Goal: Information Seeking & Learning: Learn about a topic

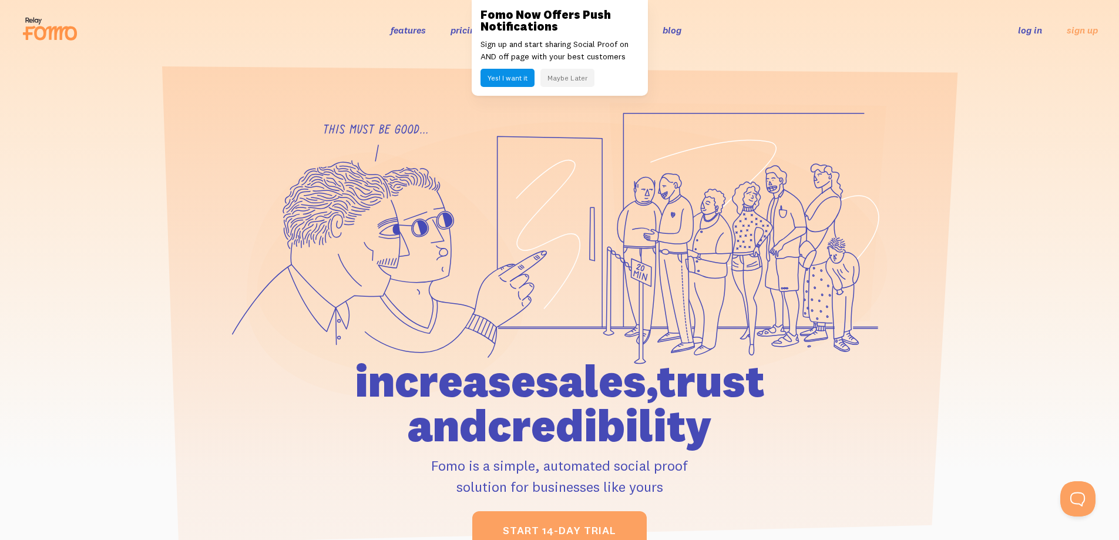
click at [572, 78] on button "Maybe Later" at bounding box center [567, 78] width 54 height 18
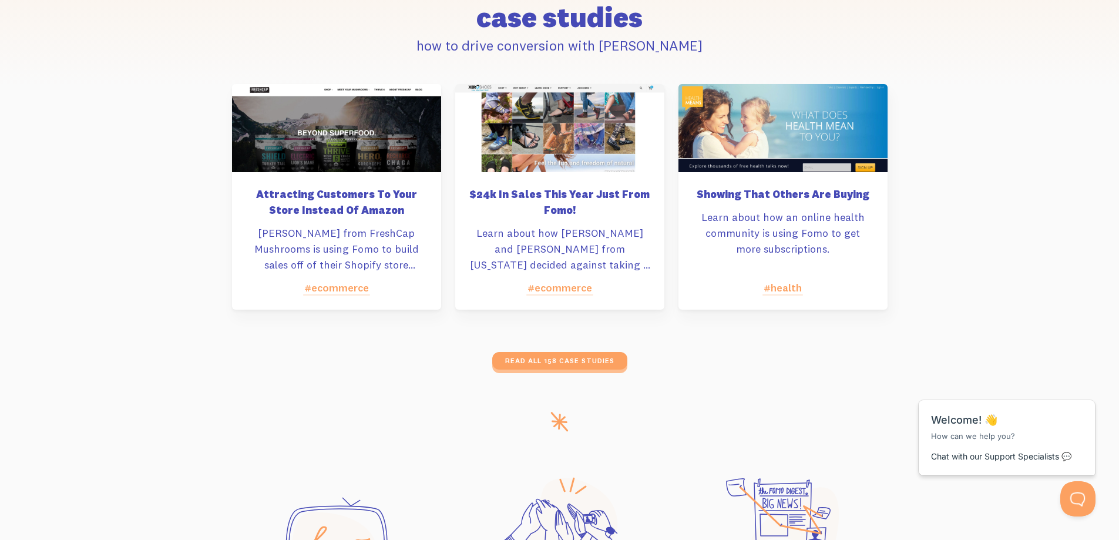
scroll to position [5888, 0]
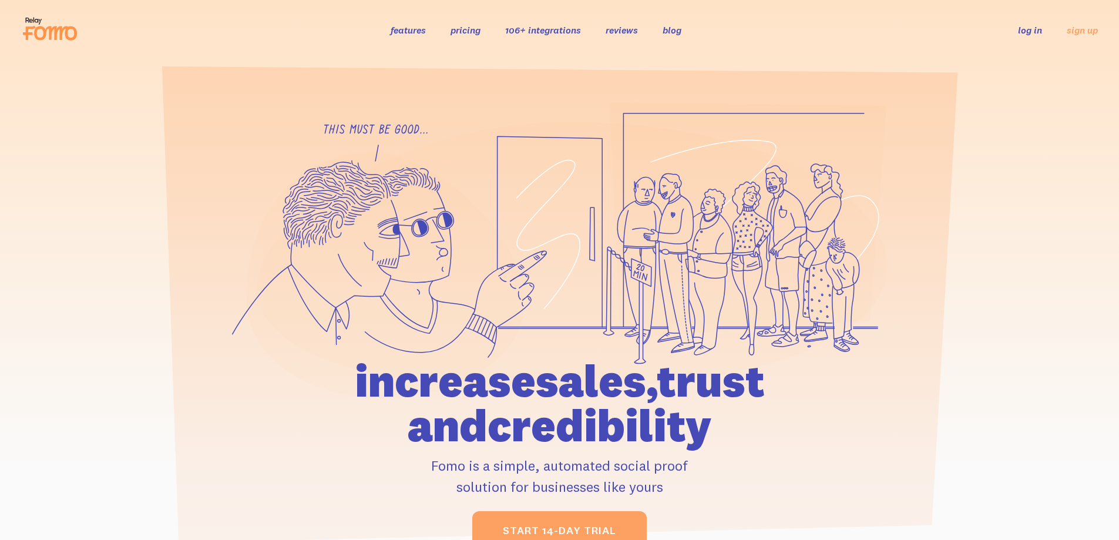
click at [529, 36] on li "106+ integrations" at bounding box center [543, 30] width 76 height 14
click at [527, 28] on link "106+ integrations" at bounding box center [543, 30] width 76 height 12
click at [627, 35] on link "reviews" at bounding box center [622, 30] width 32 height 12
